Goal: Transaction & Acquisition: Purchase product/service

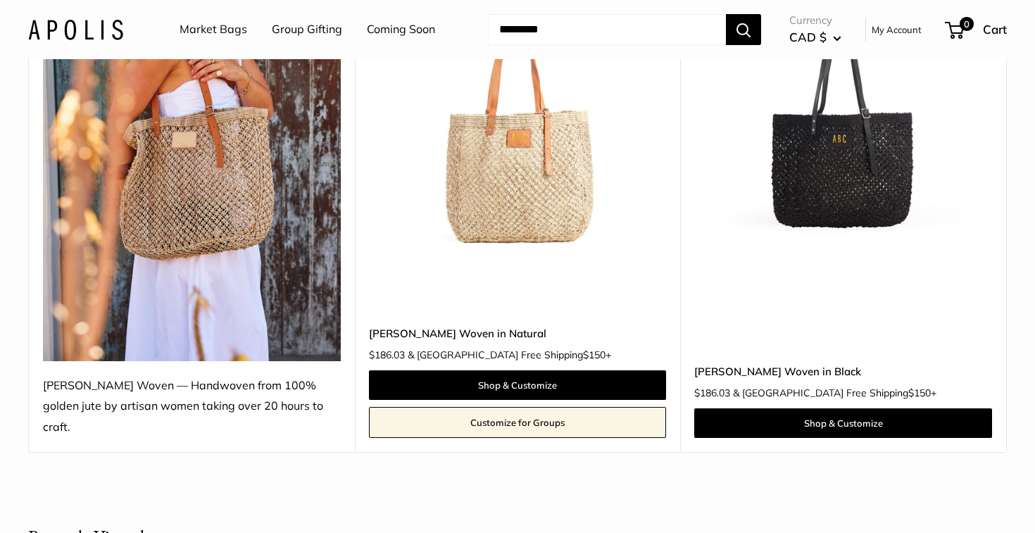
scroll to position [222, 0]
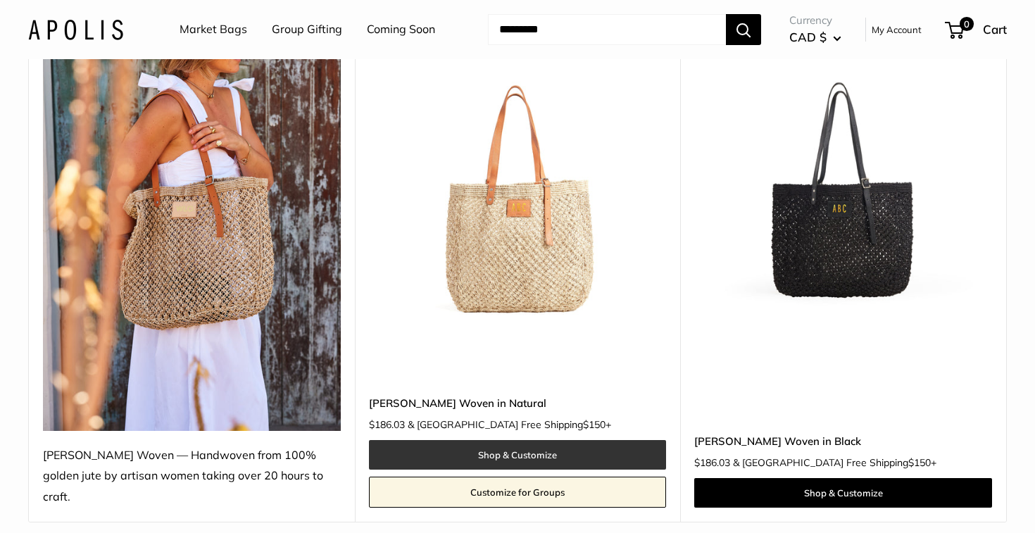
click at [473, 440] on link "Shop & Customize" at bounding box center [518, 455] width 298 height 30
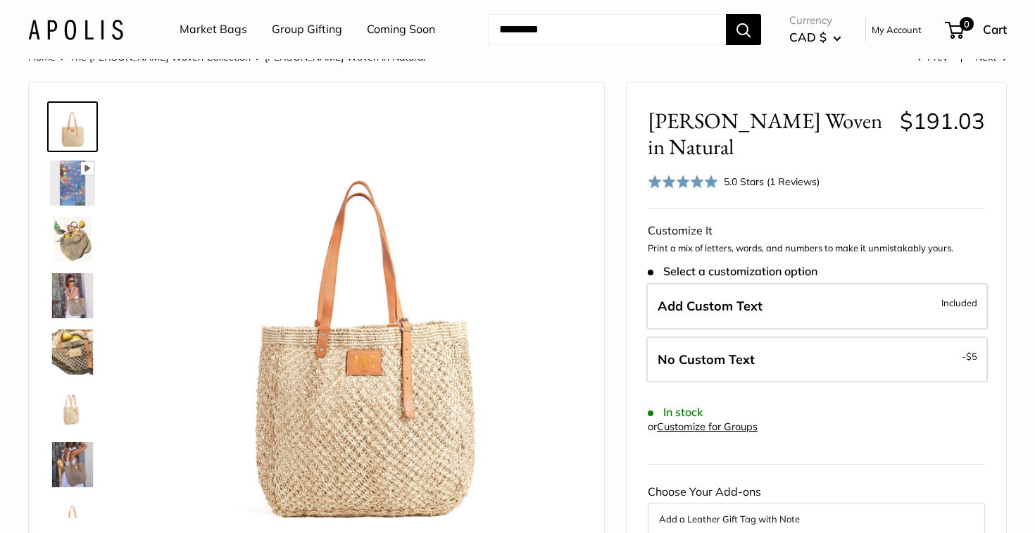
scroll to position [34, 0]
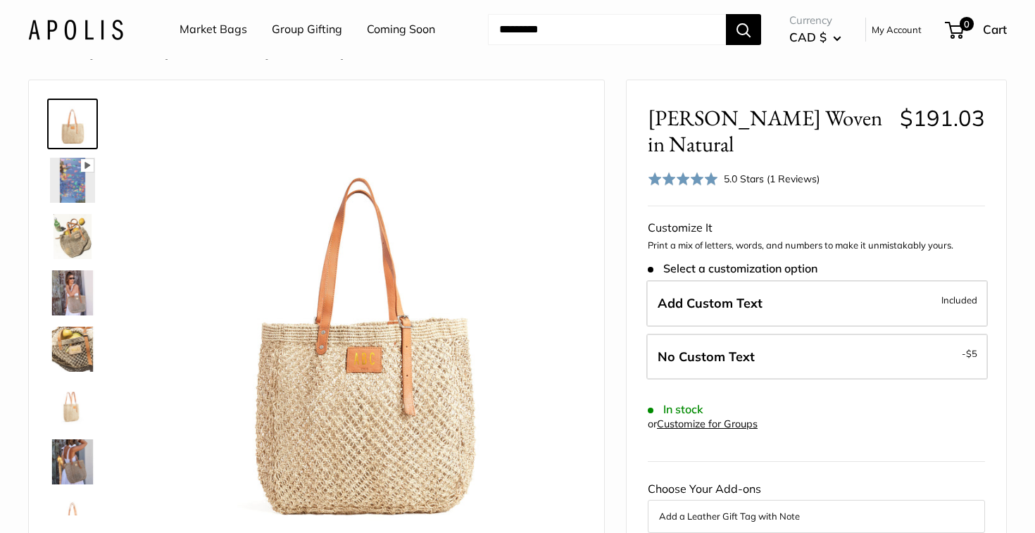
click at [73, 246] on img at bounding box center [72, 236] width 45 height 45
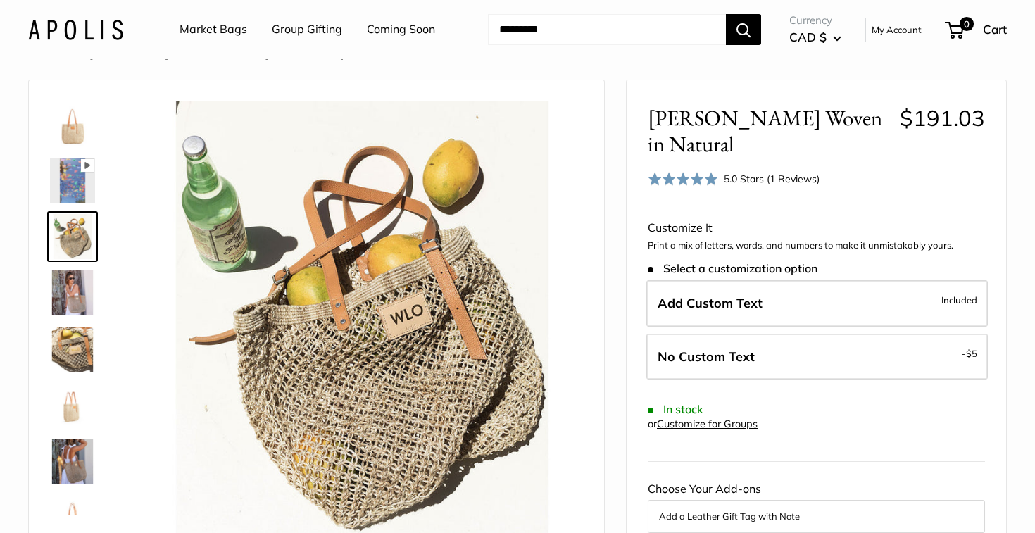
click at [68, 293] on img at bounding box center [72, 292] width 45 height 45
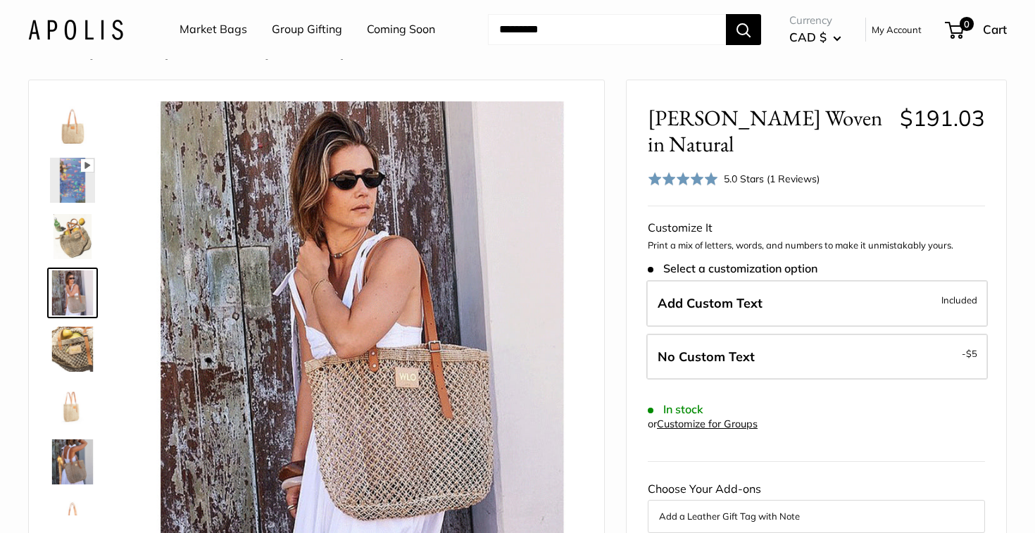
click at [67, 341] on img at bounding box center [72, 349] width 45 height 45
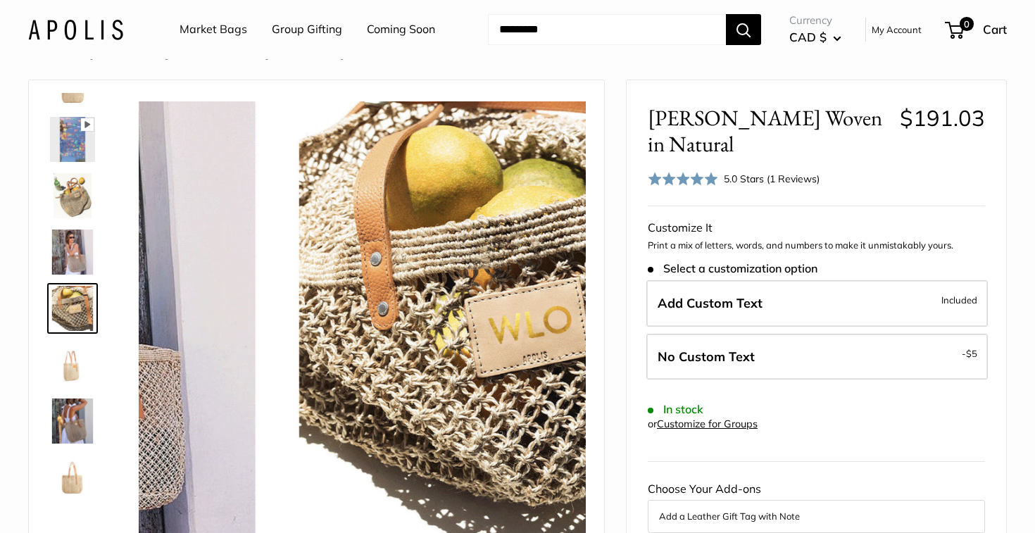
scroll to position [44, 0]
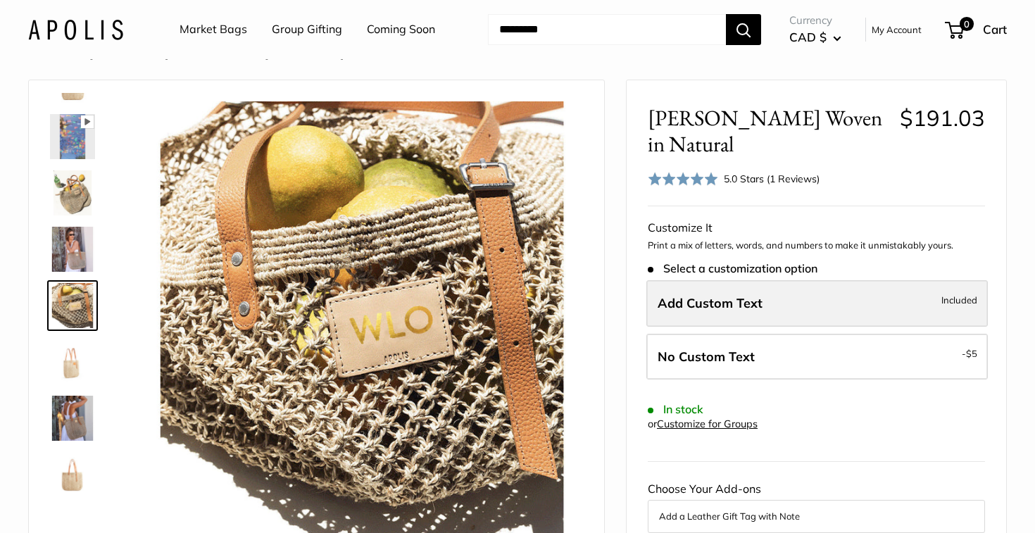
click at [702, 293] on label "Add Custom Text Included" at bounding box center [816, 303] width 341 height 46
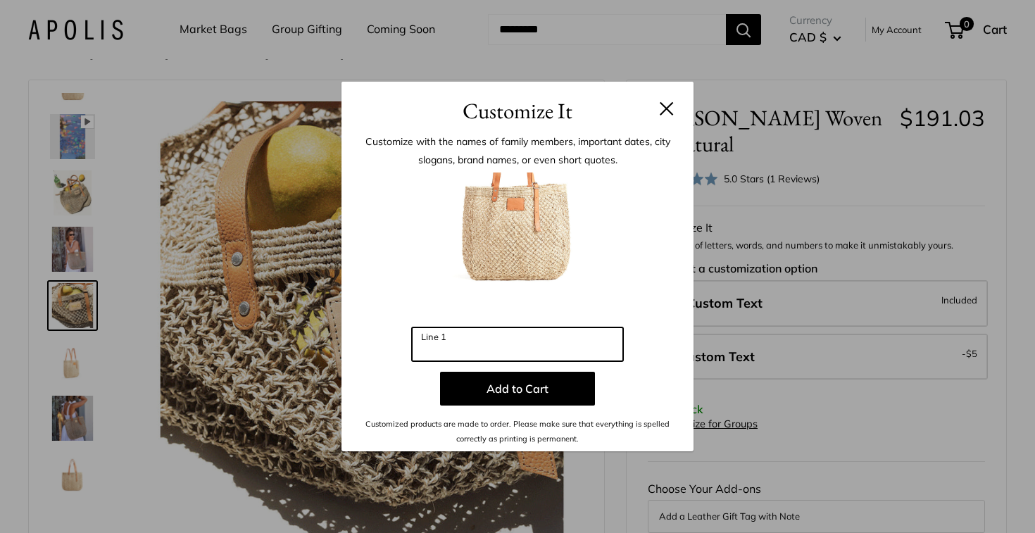
click at [429, 344] on input "Line 1" at bounding box center [517, 344] width 211 height 34
type input "***"
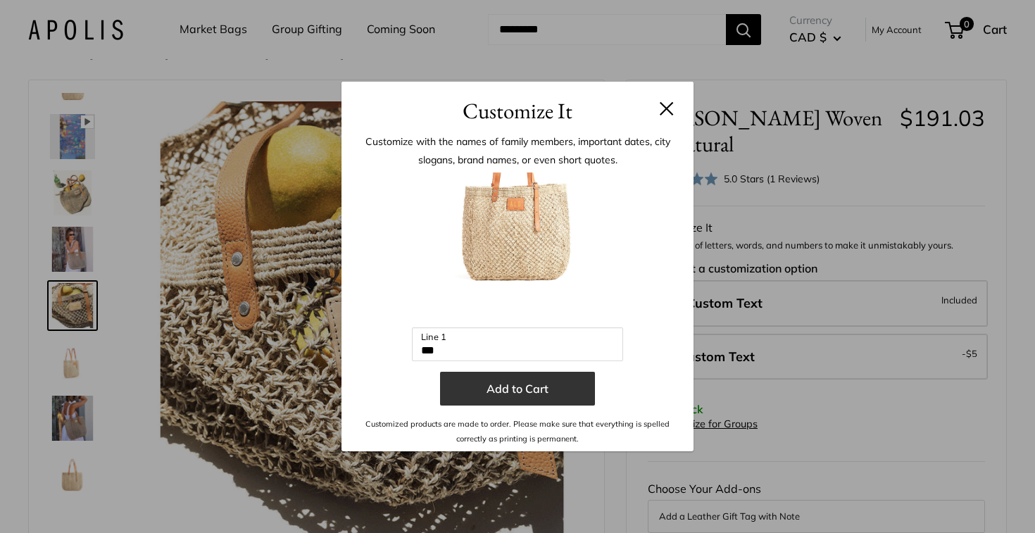
click at [519, 394] on button "Add to Cart" at bounding box center [517, 389] width 155 height 34
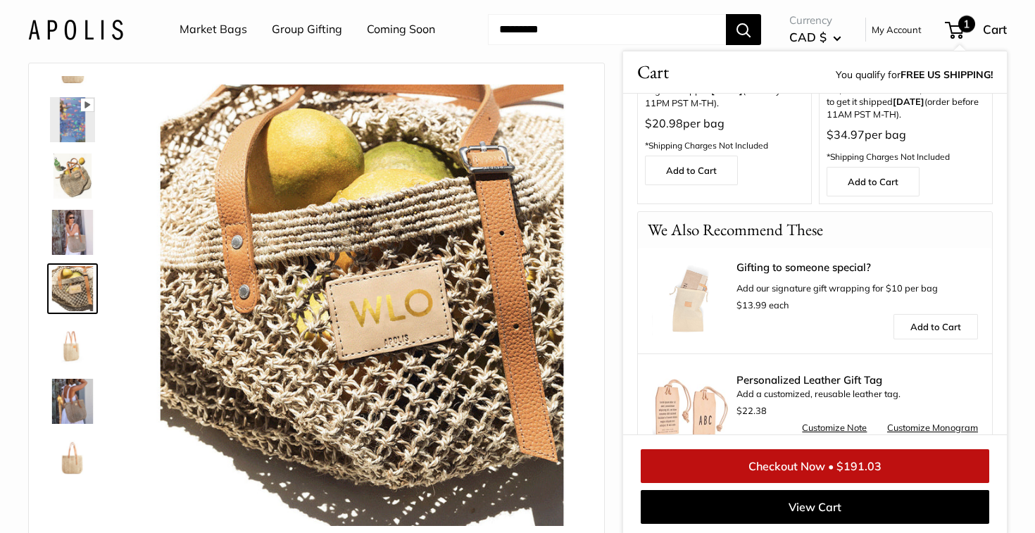
scroll to position [216, 0]
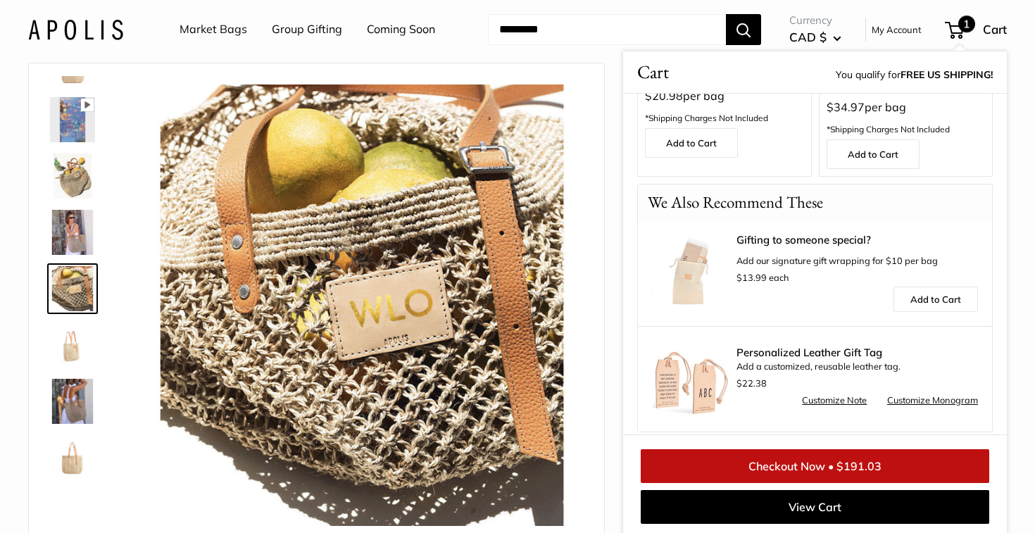
click at [778, 460] on link "Checkout Now • $191.03" at bounding box center [815, 466] width 348 height 34
